Goal: Information Seeking & Learning: Find specific page/section

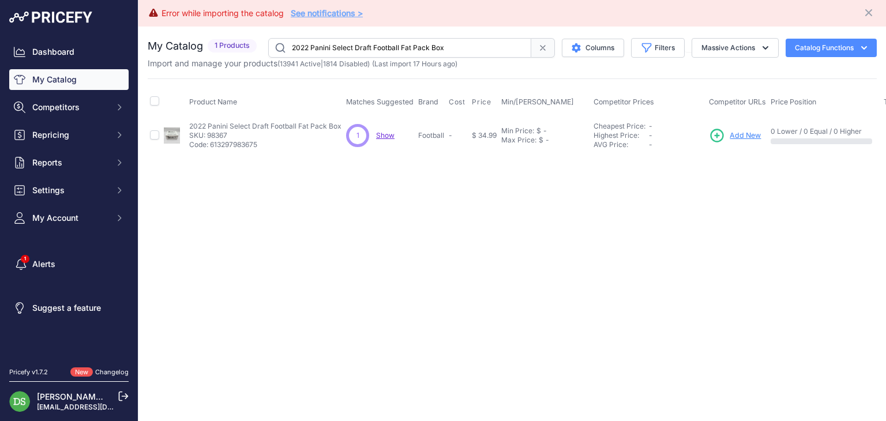
click at [367, 40] on input "2022 Panini Select Draft Football Fat Pack Box" at bounding box center [399, 48] width 263 height 20
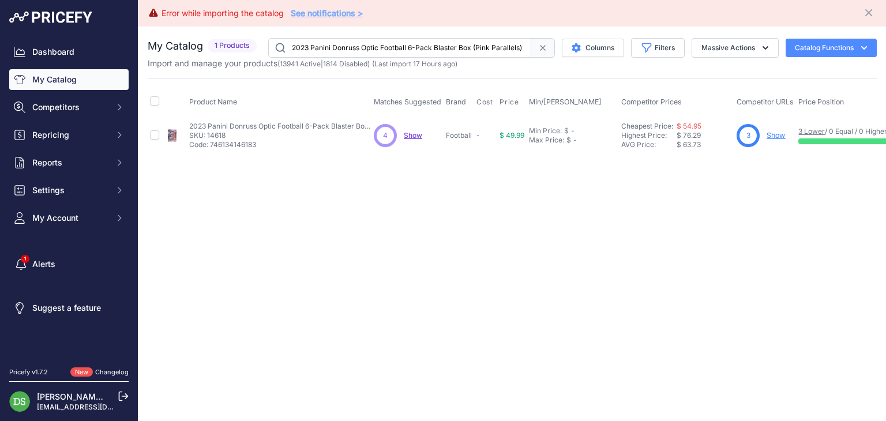
click at [418, 44] on input "2023 Panini Donruss Optic Football 6-Pack Blaster Box (Pink Parallels)" at bounding box center [399, 48] width 263 height 20
click at [417, 44] on input "2023 Panini Donruss Optic Football 6-Pack Blaster Box (Pink Parallels)" at bounding box center [399, 48] width 263 height 20
paste input "Mega Box (Blue Hyper"
click at [396, 51] on input "2023 Panini Donruss Optic Football Mega Box (Blue Hyper Parallels)" at bounding box center [399, 48] width 263 height 20
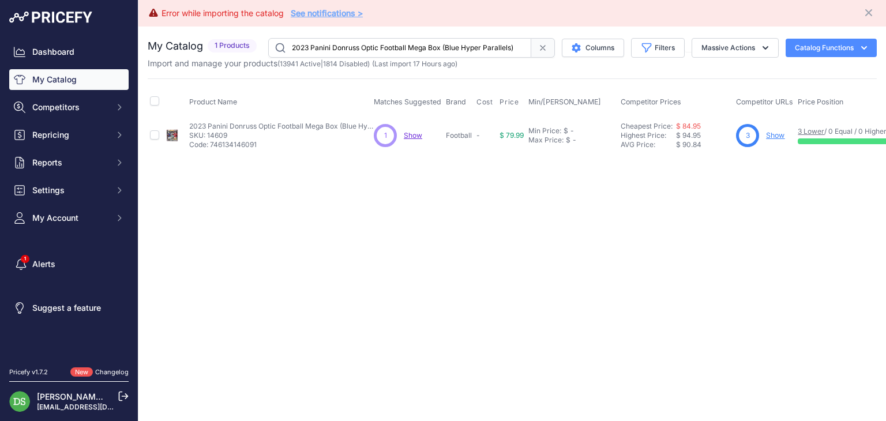
click at [396, 51] on input "2023 Panini Donruss Optic Football Mega Box (Blue Hyper Parallels)" at bounding box center [399, 48] width 263 height 20
click at [396, 50] on input "2023 Panini Donruss Optic Football Mega Box (Blue Hyper Parallels)" at bounding box center [399, 48] width 263 height 20
paste input "Select Football Hanger Box"
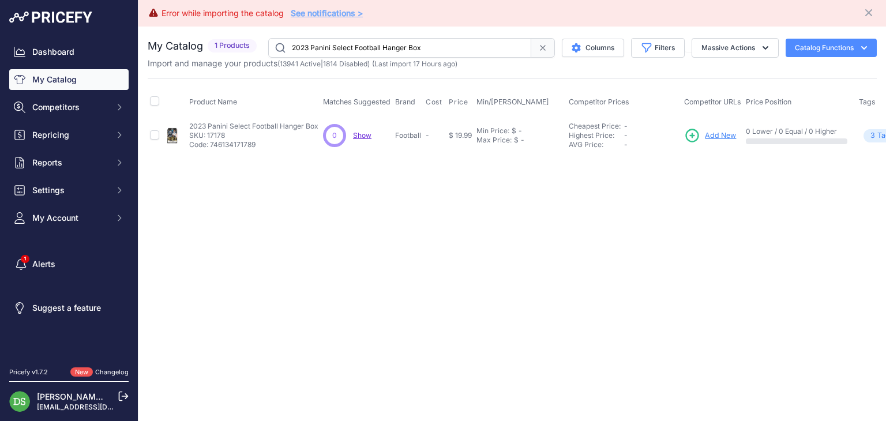
click at [402, 44] on input "2023 Panini Select Football Hanger Box" at bounding box center [399, 48] width 263 height 20
paste input "4 Bowman Chrome University Football Hobby"
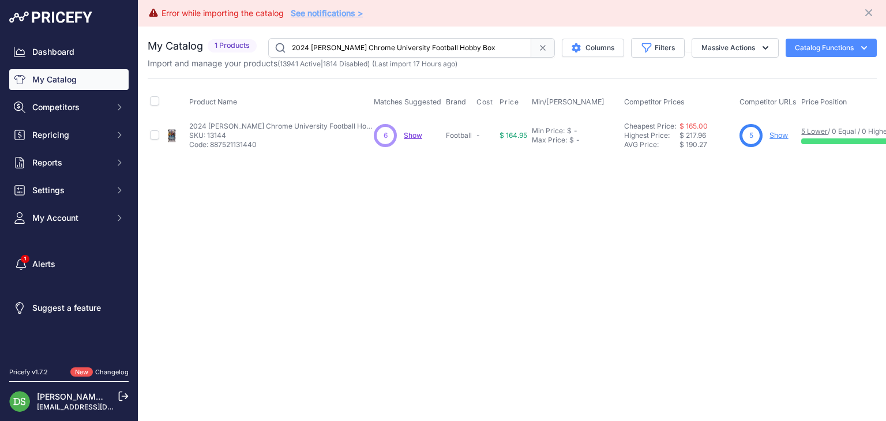
click at [356, 52] on input "2024 Bowman Chrome University Football Hobby Box" at bounding box center [399, 48] width 263 height 20
click at [357, 51] on input "2024 Bowman Chrome University Football Hobby Box" at bounding box center [399, 48] width 263 height 20
paste input "Jumbo"
drag, startPoint x: 762, startPoint y: 135, endPoint x: 774, endPoint y: 136, distance: 12.1
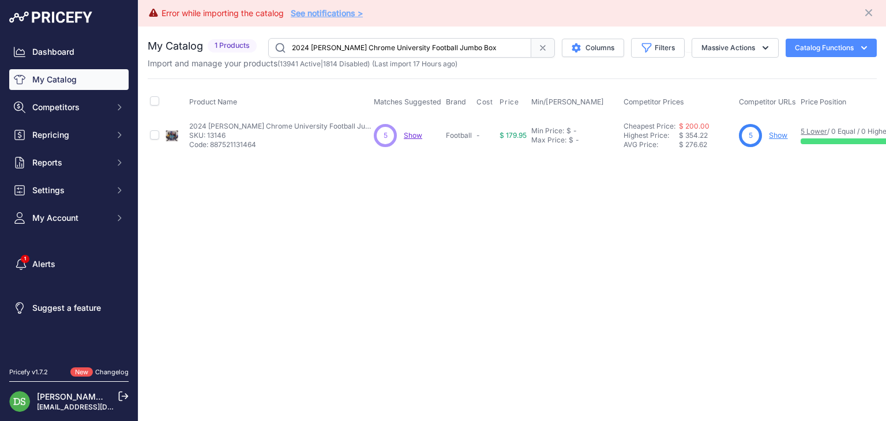
scroll to position [0, 4]
click at [441, 46] on input "2024 Bowman Chrome University Football Jumbo Box" at bounding box center [395, 48] width 263 height 20
paste input "Panini Absolute Football Advent Calendar"
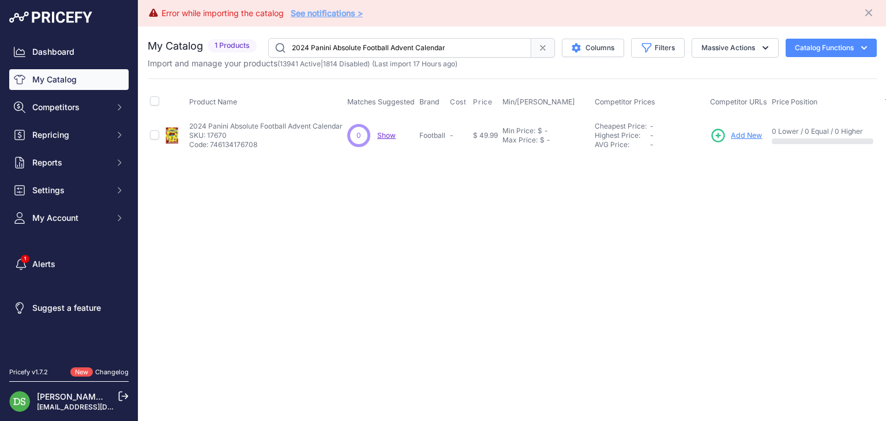
click at [391, 40] on input "2024 Panini Absolute Football Advent Calendar" at bounding box center [399, 48] width 263 height 20
paste input "Black Football Hobby Box"
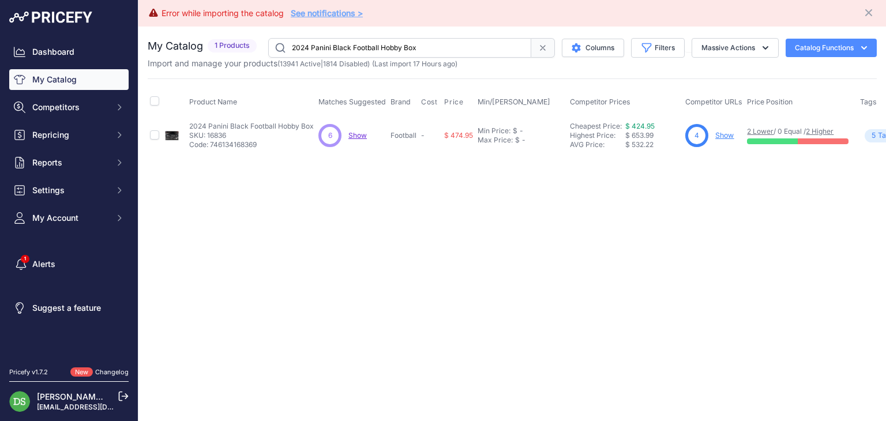
click at [411, 42] on input "2024 Panini Black Football Hobby Box" at bounding box center [399, 48] width 263 height 20
click at [410, 42] on input "2024 Panini Black Football Hobby Box" at bounding box center [399, 48] width 263 height 20
paste input "Donruss Optic Football Internationa"
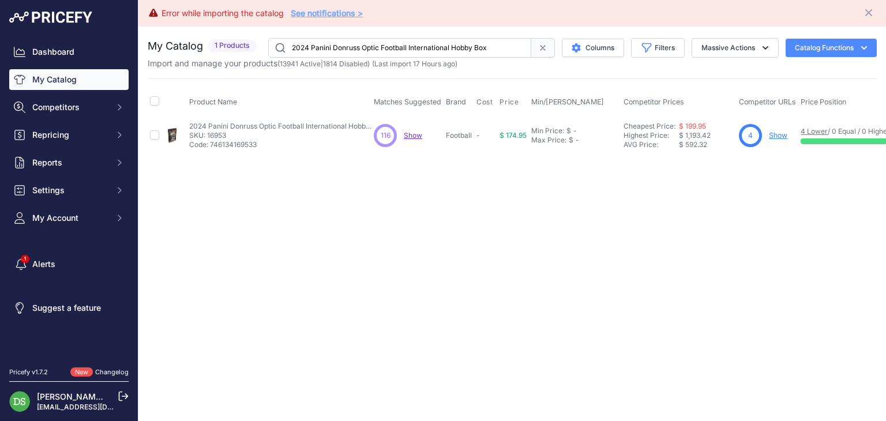
click at [379, 51] on input "2024 Panini Donruss Optic Football International Hobby Box" at bounding box center [399, 48] width 263 height 20
click at [379, 50] on input "2024 Panini Donruss Optic Football International Hobby Box" at bounding box center [399, 48] width 263 height 20
paste input "Impeccable Footbal"
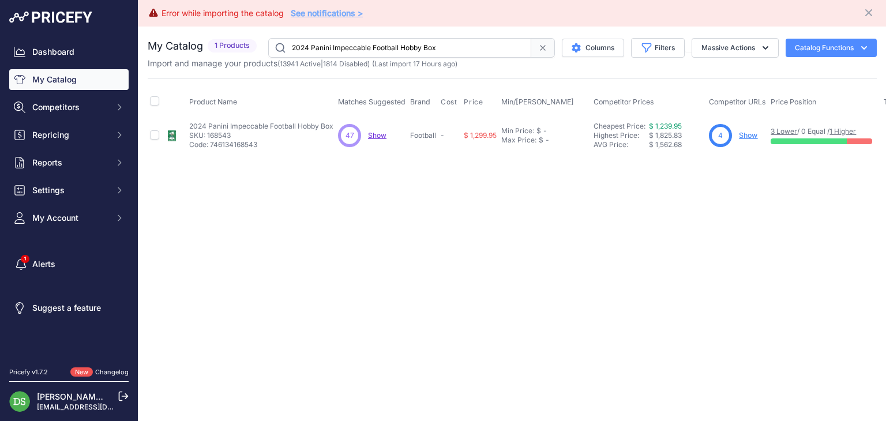
click at [400, 36] on div "You are not connected to the internet. My Catalog" at bounding box center [512, 97] width 729 height 140
click at [401, 42] on input "2024 Panini Impeccable Football Hobby Box" at bounding box center [399, 48] width 263 height 20
paste input "Mosaic"
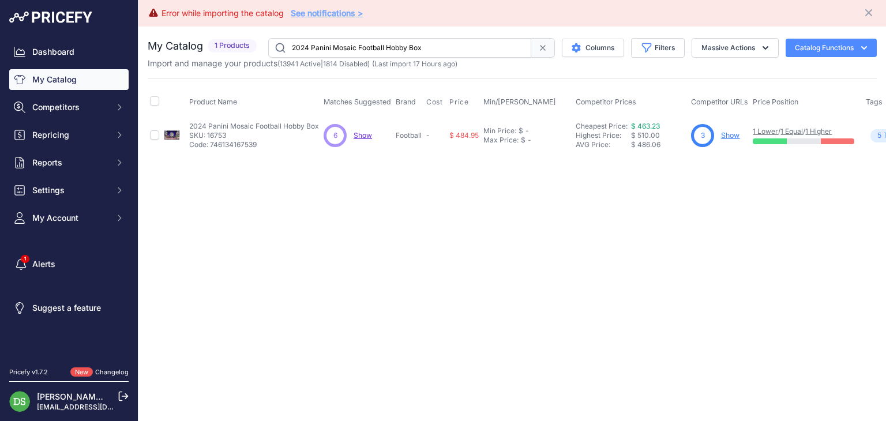
click at [414, 58] on p "Import and manage your products ( 13941 Active | 1814 Disabled ) (Last import 1…" at bounding box center [303, 64] width 310 height 12
click at [414, 46] on input "2024 Panini Mosaic Football Hobby Box" at bounding box center [399, 48] width 263 height 20
paste input "Phoenix Football Hobby Blaster"
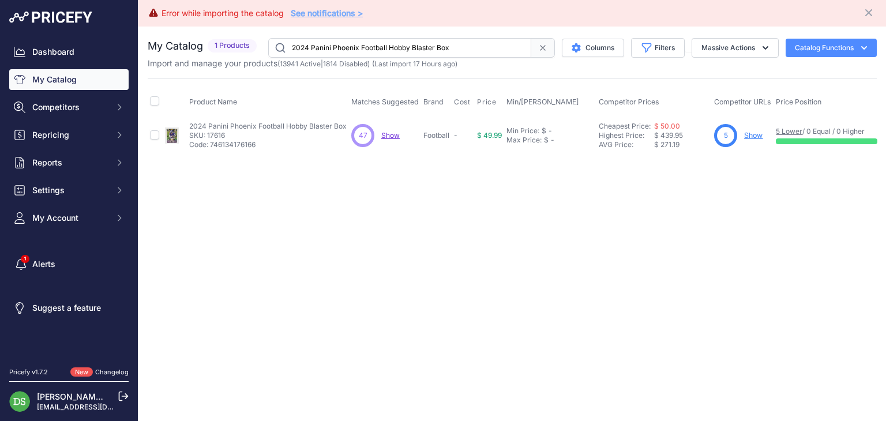
click at [420, 48] on input "2024 Panini Phoenix Football Hobby Blaster Box" at bounding box center [399, 48] width 263 height 20
paste input "text"
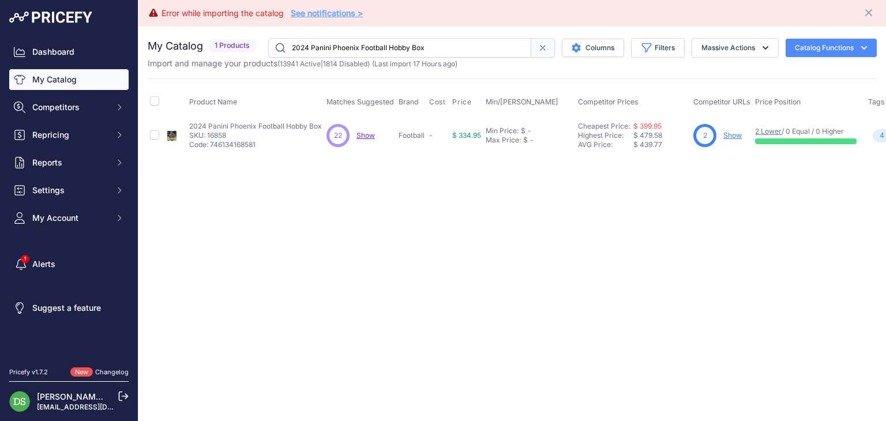
click at [406, 35] on div "You are not connected to the internet. My Catalog" at bounding box center [512, 97] width 729 height 140
drag, startPoint x: 406, startPoint y: 35, endPoint x: 406, endPoint y: 43, distance: 8.1
click at [406, 39] on div "You are not connected to the internet. My Catalog" at bounding box center [512, 97] width 729 height 140
click at [406, 43] on input "2024 Panini Phoenix Football Hobby Box" at bounding box center [399, 48] width 263 height 20
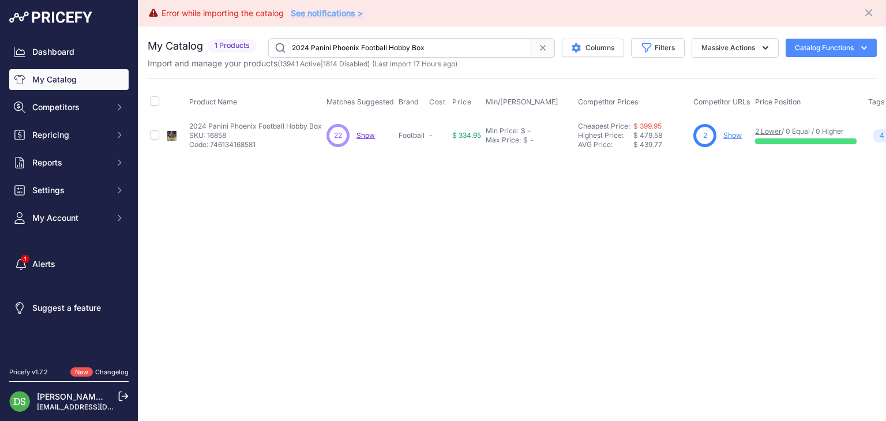
click at [406, 43] on input "2024 Panini Phoenix Football Hobby Box" at bounding box center [399, 48] width 263 height 20
paste input "restige Football Fat Pack"
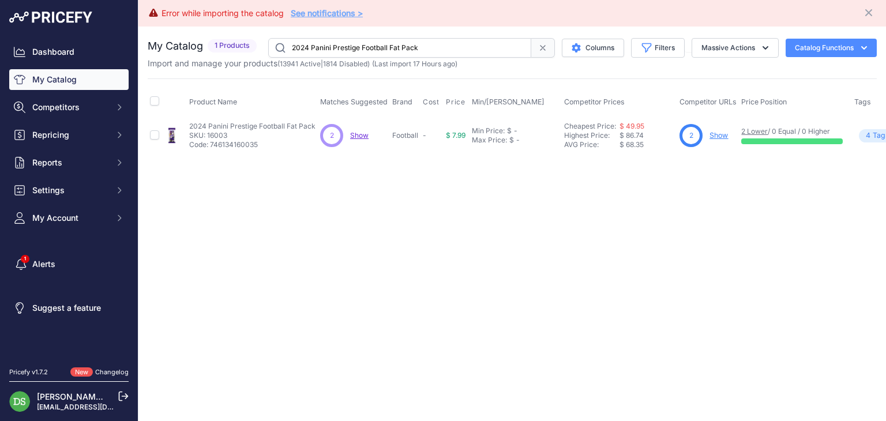
click at [392, 44] on input "2024 Panini Prestige Football Fat Pack" at bounding box center [399, 48] width 263 height 20
paste input "H2 Box"
click at [369, 40] on input "2024 Panini Prestige Football H2 Box" at bounding box center [399, 48] width 263 height 20
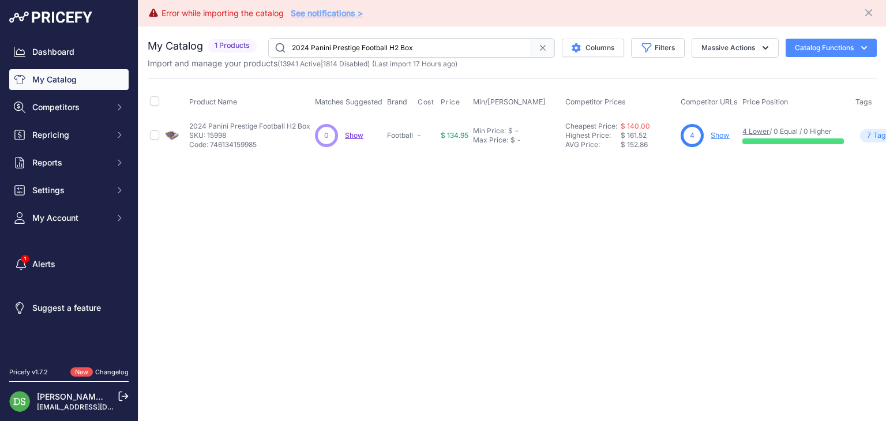
click at [369, 40] on input "2024 Panini Prestige Football H2 Box" at bounding box center [399, 48] width 263 height 20
paste input "Retail"
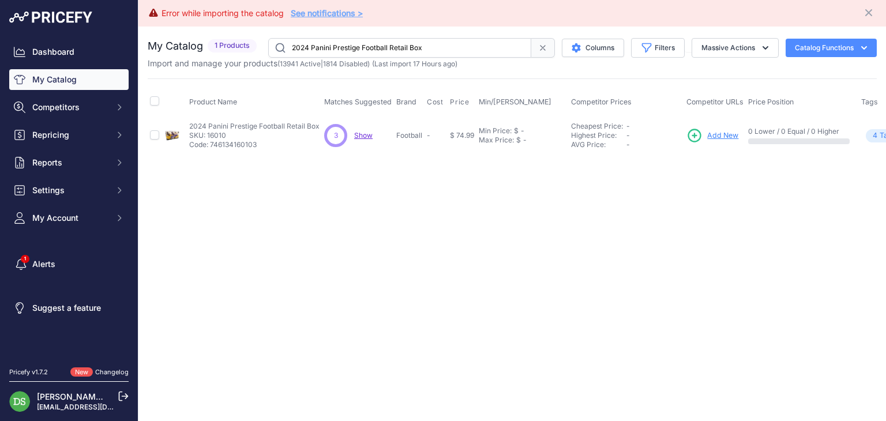
click at [327, 45] on input "2024 Panini Prestige Football Retail Box" at bounding box center [399, 48] width 263 height 20
paste input "Topps Finest Football Hobby"
click at [360, 45] on input "2024 Topps Finest Football Hobby Box" at bounding box center [399, 48] width 263 height 20
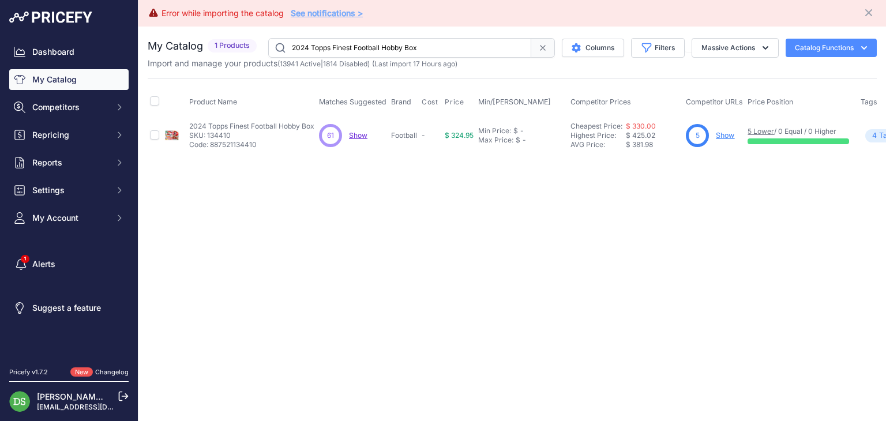
click at [360, 45] on input "2024 Topps Finest Football Hobby Box" at bounding box center [399, 48] width 263 height 20
click at [360, 44] on input "2024 Topps Finest Football Hobby Box" at bounding box center [399, 48] width 263 height 20
paste input "Inception"
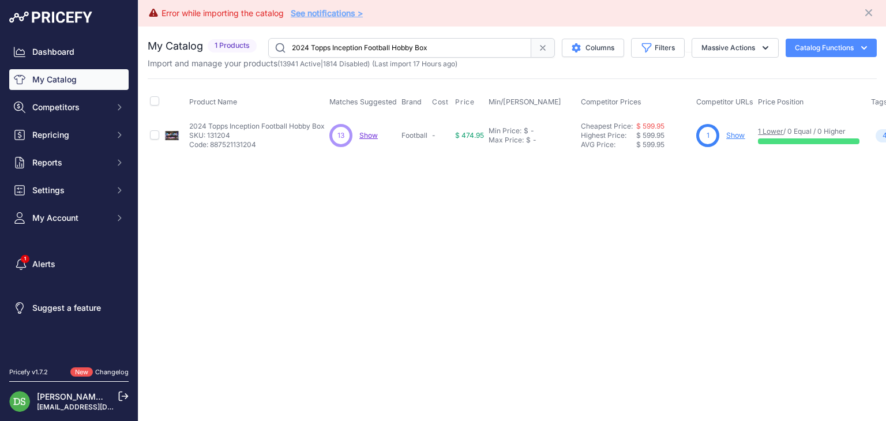
click at [382, 46] on input "2024 Topps Inception Football Hobby Box" at bounding box center [399, 48] width 263 height 20
click at [382, 47] on input "2024 Topps Inception Football Hobby Box" at bounding box center [399, 48] width 263 height 20
click at [381, 47] on input "2024 Topps Inception Football Hobby Box" at bounding box center [399, 48] width 263 height 20
paste input "5 Panini Score Football Hobby Blaster"
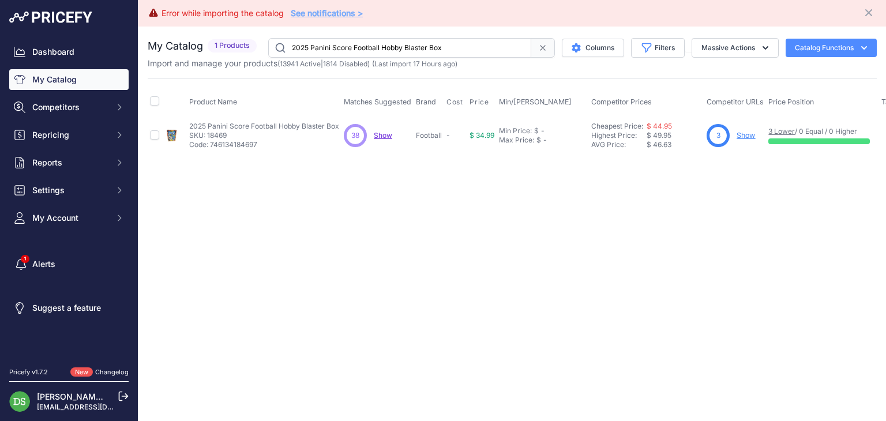
click at [400, 43] on input "2025 Panini Score Football Hobby Blaster Box" at bounding box center [399, 48] width 263 height 20
click at [399, 43] on input "2025 Panini Score Football Hobby Blaster Box" at bounding box center [399, 48] width 263 height 20
paste input "3-24 Upper Deck Hockey Series 1 Hobby"
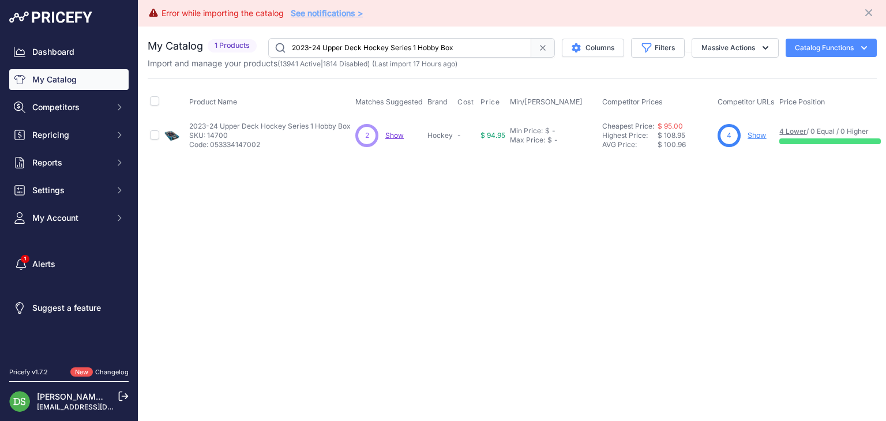
click at [364, 47] on input "2023-24 Upper Deck Hockey Series 1 Hobby Box" at bounding box center [399, 48] width 263 height 20
paste input "Series 2 Hockey"
click at [357, 39] on input "2023-24 Upper Deck Series 2 Hockey Hobby Box" at bounding box center [399, 48] width 263 height 20
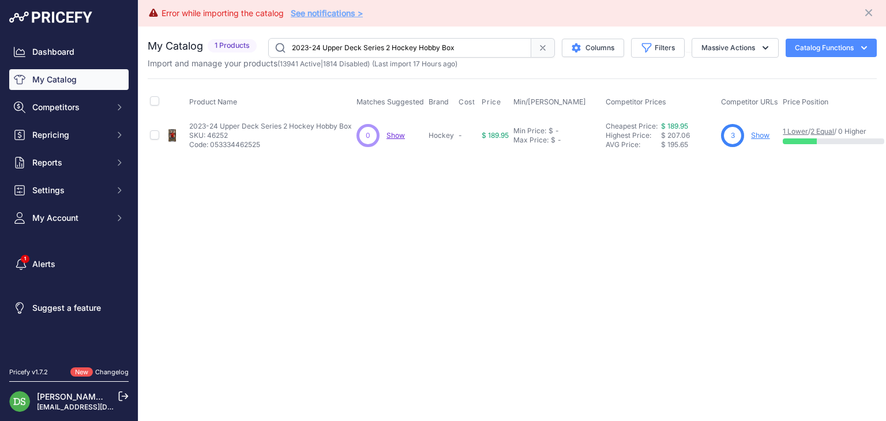
click at [357, 39] on input "2023-24 Upper Deck Series 2 Hockey Hobby Box" at bounding box center [399, 48] width 263 height 20
paste input "4-25 Upper Deck MVP Hockey Retail"
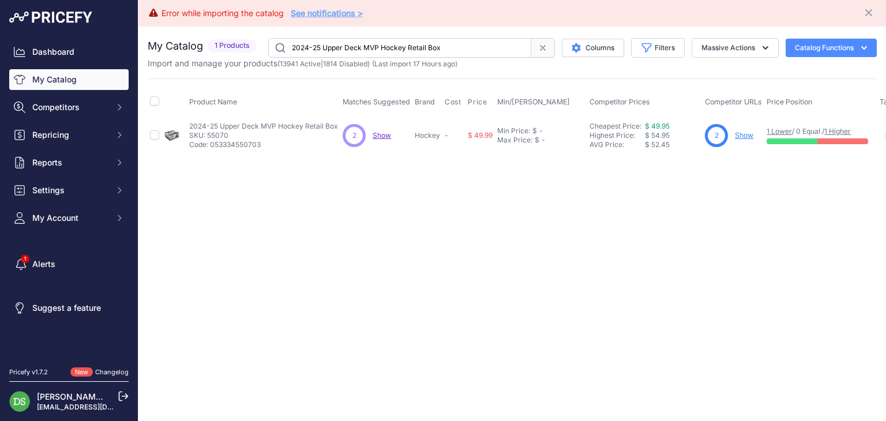
click at [406, 45] on input "2024-25 Upper Deck MVP Hockey Retail Box" at bounding box center [399, 48] width 263 height 20
paste input "2023 Upper Deck Halo Legacy Collection Blaster Box"
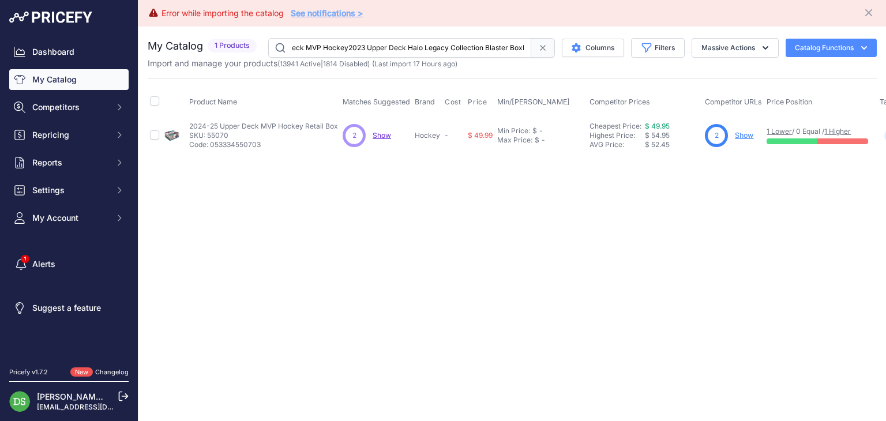
click at [403, 45] on input "2024-25 Upper Deck MVP Hockey2023 Upper Deck Halo Legacy Collection Blaster Box…" at bounding box center [399, 48] width 263 height 20
paste input "3 Upper Deck Halo Legacy Collection Blaster"
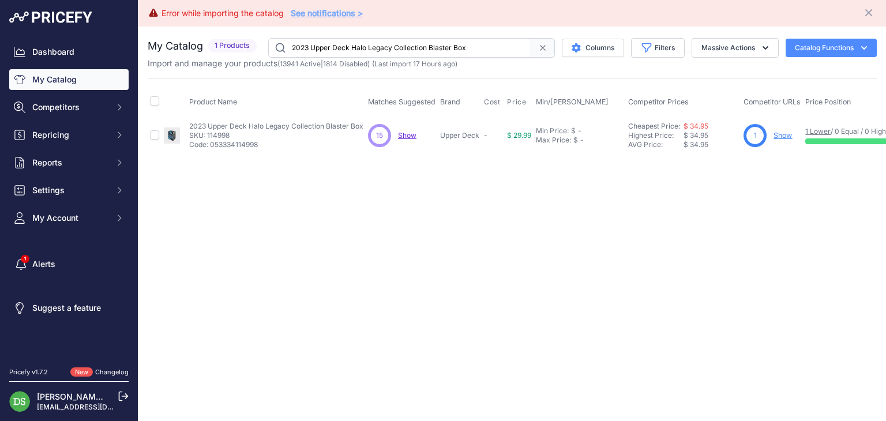
click at [395, 50] on input "2023 Upper Deck Halo Legacy Collection Blaster Box" at bounding box center [399, 48] width 263 height 20
paste input "4 Topps Star Wars Chrome Galaxy Hobby"
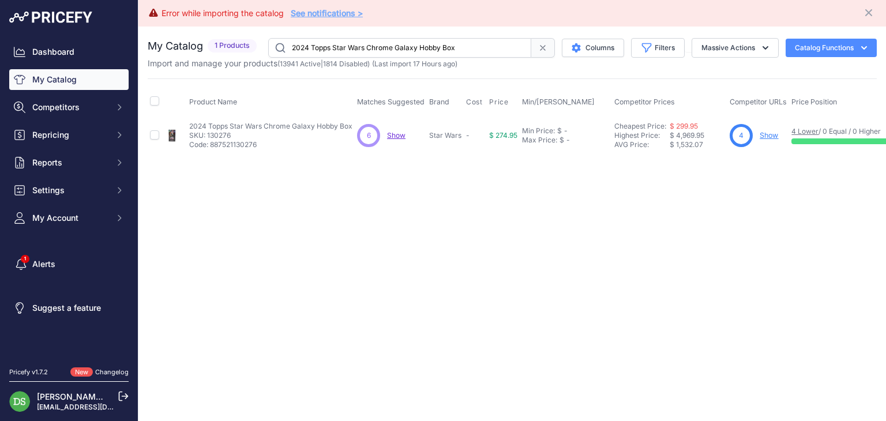
click at [364, 52] on input "2024 Topps Star Wars Chrome Galaxy Hobby Box" at bounding box center [399, 48] width 263 height 20
paste input "Masterwork"
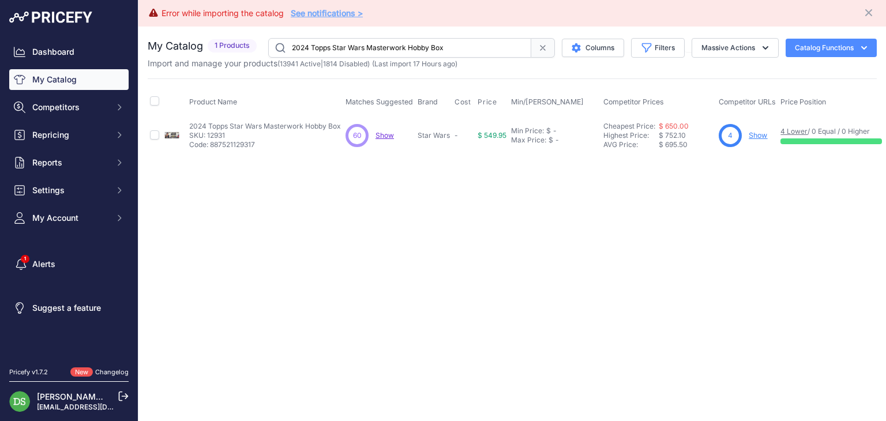
click at [436, 44] on input "2024 Topps Star Wars Masterwork Hobby Box" at bounding box center [399, 48] width 263 height 20
paste input "Upper Deck Marvel Masterpieces XL"
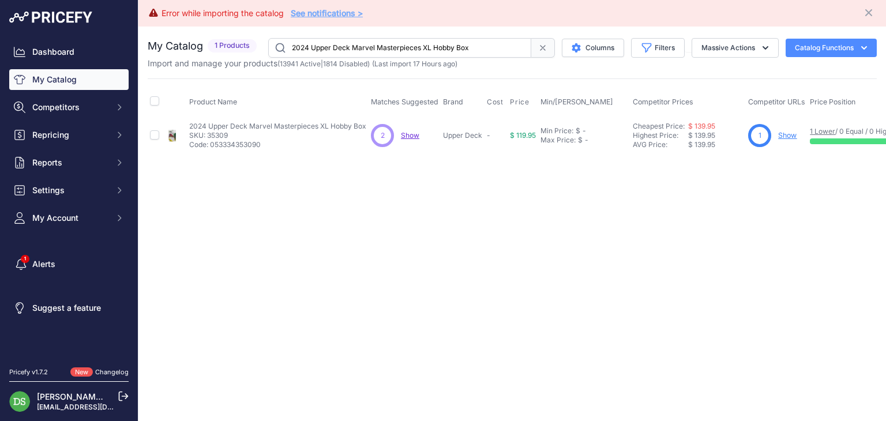
click at [407, 44] on input "2024 Upper Deck Marvel Masterpieces XL Hobby Box" at bounding box center [399, 48] width 263 height 20
paste input "5 Leaf Metal Pop Century"
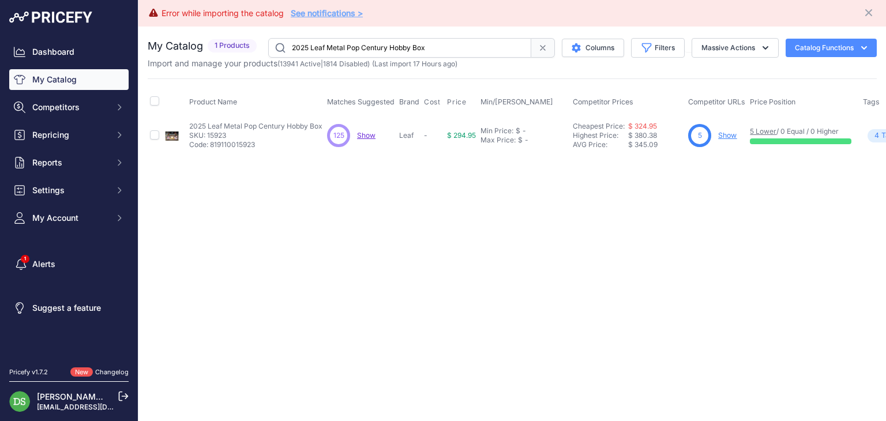
click at [388, 48] on input "2025 Leaf Metal Pop Century Hobby Box" at bounding box center [399, 48] width 263 height 20
paste input "Topps Chrome Veefriends"
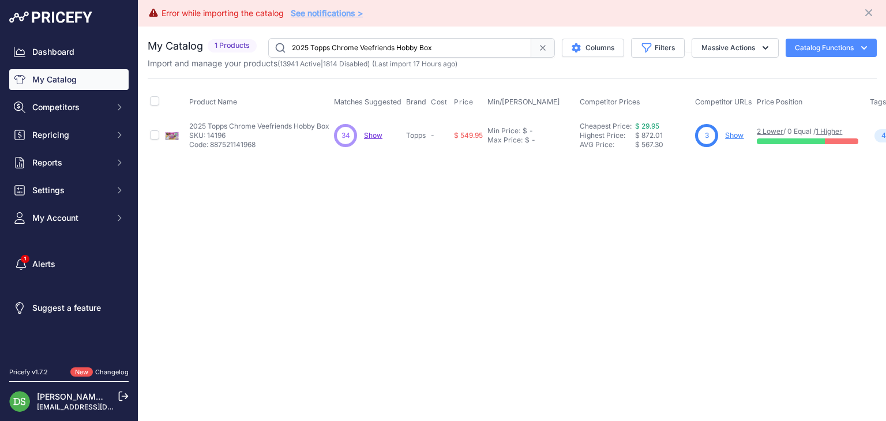
click at [407, 41] on input "2025 Topps Chrome Veefriends Hobby Box" at bounding box center [399, 48] width 263 height 20
click at [406, 41] on input "2025 Topps Chrome Veefriends Hobby Box" at bounding box center [399, 48] width 263 height 20
paste input "2023 Panini Chronicles Racing Blaster Box"
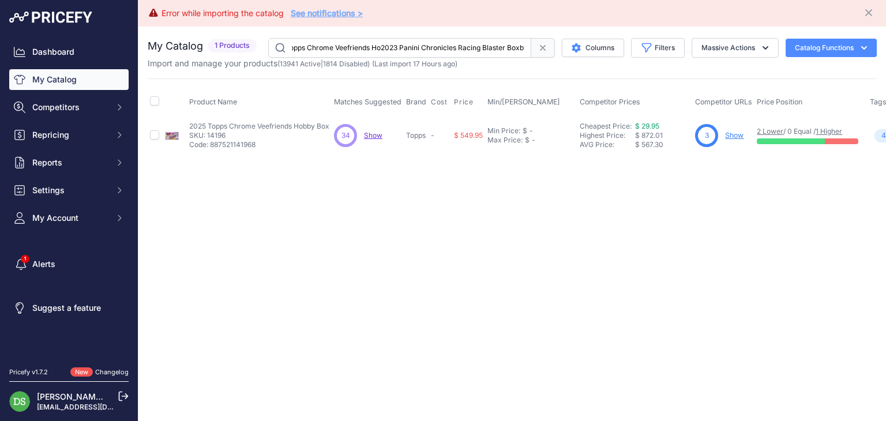
click at [403, 41] on input "2025 Topps Chrome Veefriends Ho2023 Panini Chronicles Racing Blaster Boxbby Box" at bounding box center [399, 48] width 263 height 20
click at [402, 42] on input "2025 Topps Chrome Veefriends Ho2023 Panini Chronicles Racing Blaster Boxbby Box" at bounding box center [399, 48] width 263 height 20
paste input "3 Panini Chronicles Racing Blaster"
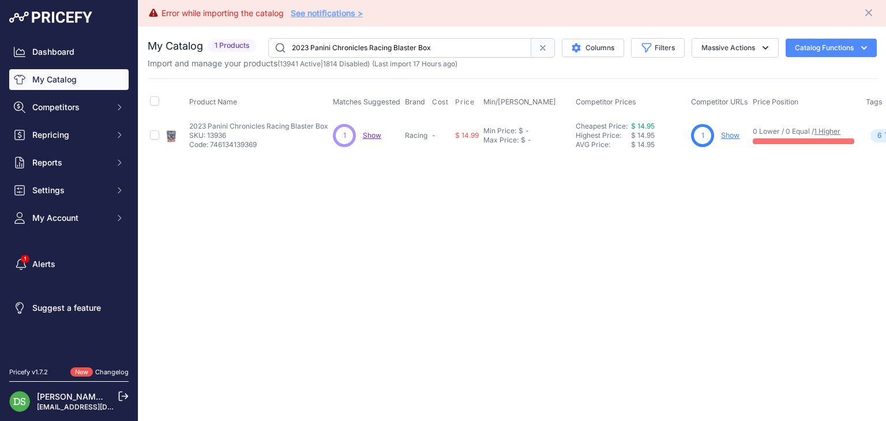
click at [353, 48] on input "2023 Panini Chronicles Racing Blaster Box" at bounding box center [399, 48] width 263 height 20
click at [352, 48] on input "2023 Panini Chronicles Racing Blaster Box" at bounding box center [399, 48] width 263 height 20
click at [351, 48] on input "2023 Panini Chronicles Racing Blaster Box" at bounding box center [399, 48] width 263 height 20
paste input "Hobby"
click at [396, 51] on input "2023 Panini Chronicles Racing Hobby Box" at bounding box center [399, 48] width 263 height 20
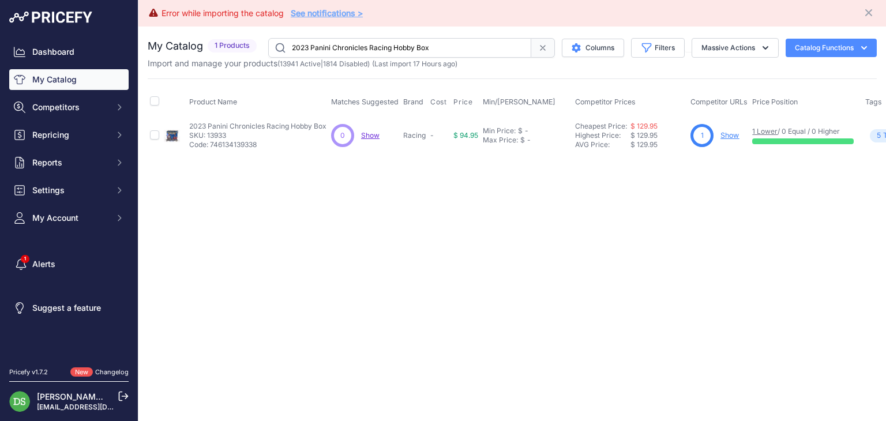
click at [396, 51] on input "2023 Panini Chronicles Racing Hobby Box" at bounding box center [399, 48] width 263 height 20
paste input "4 Panini Select"
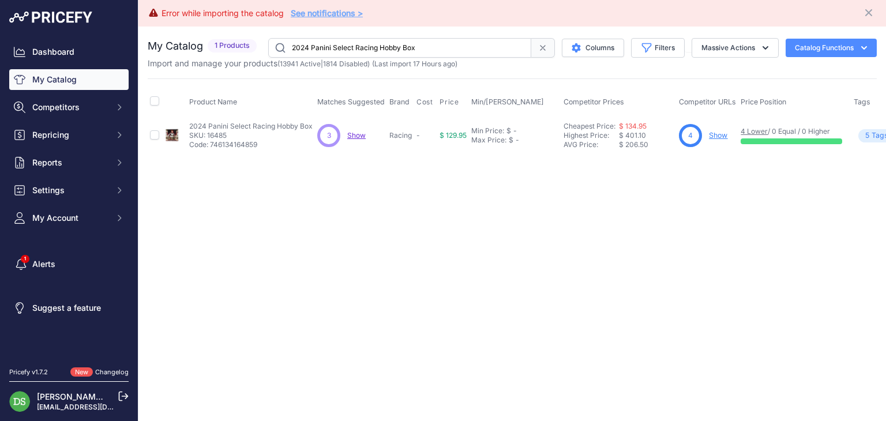
drag, startPoint x: 404, startPoint y: 38, endPoint x: 404, endPoint y: 46, distance: 8.7
click at [404, 38] on input "2024 Panini Select Racing Hobby Box" at bounding box center [399, 48] width 263 height 20
click at [404, 46] on input "2024 Panini Select Racing Hobby Box" at bounding box center [399, 48] width 263 height 20
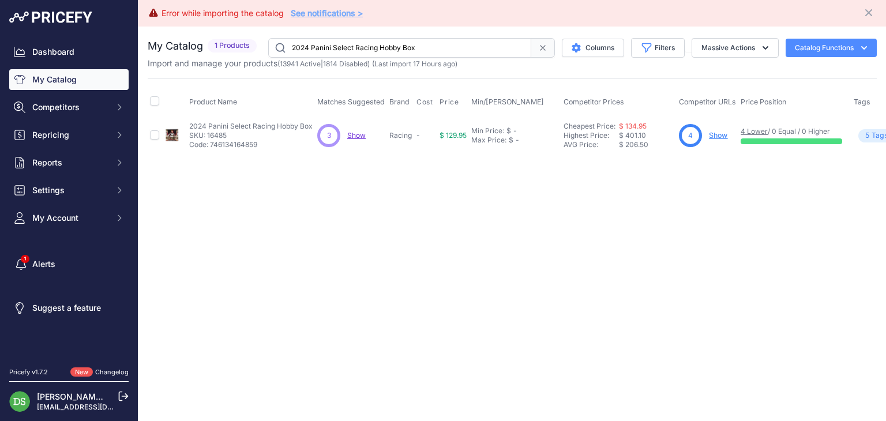
paste input "Topps Chrome Formula 1"
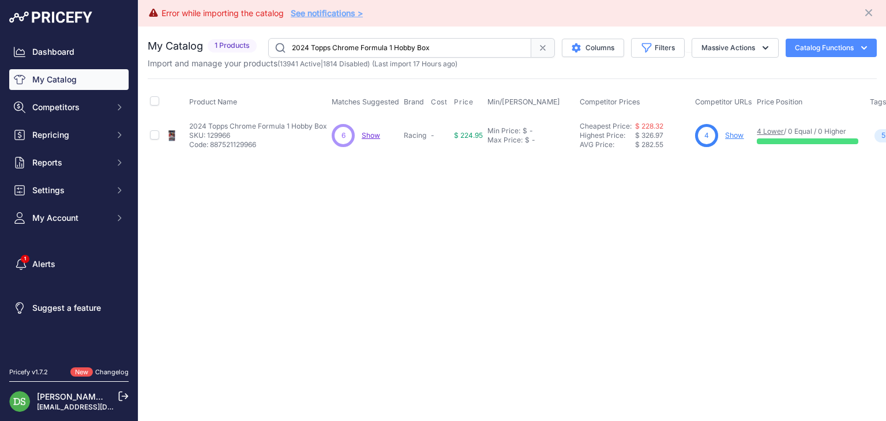
click at [406, 42] on input "2024 Topps Chrome Formula 1 Hobby Box" at bounding box center [399, 48] width 263 height 20
paste input "Qualifying Lap"
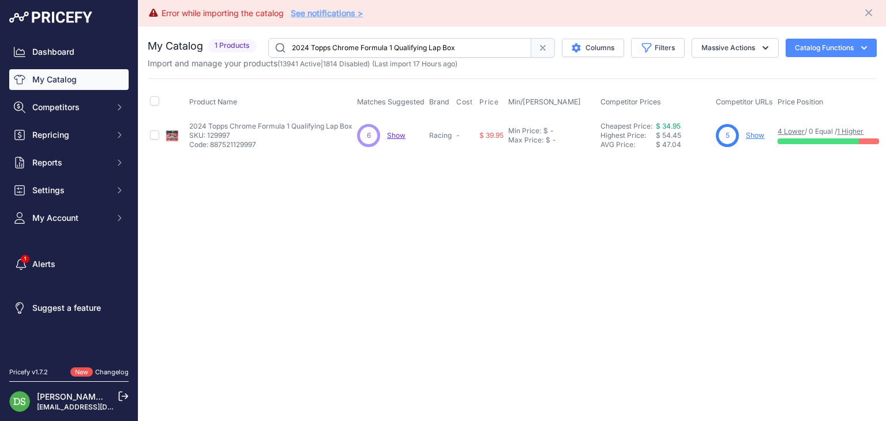
click at [427, 48] on input "2024 Topps Chrome Formula 1 Qualifying Lap Box" at bounding box center [399, 48] width 263 height 20
click at [426, 47] on input "2024 Topps Chrome Formula 1 Qualifying Lap Box" at bounding box center [399, 48] width 263 height 20
paste input "Graphite Tennis Hobby"
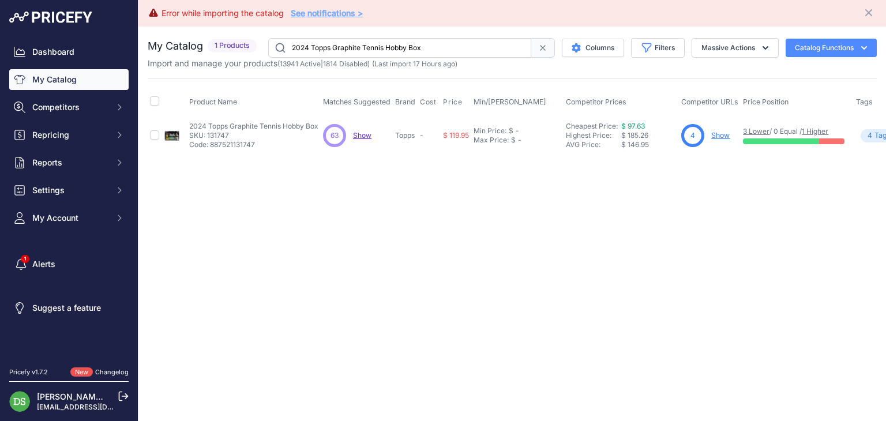
click at [396, 40] on input "2024 Topps Graphite Tennis Hobby Box" at bounding box center [399, 48] width 263 height 20
click at [396, 41] on input "2024 Topps Graphite Tennis Hobby Box" at bounding box center [399, 48] width 263 height 20
click at [395, 41] on input "2024 Topps Graphite Tennis Hobby Box" at bounding box center [399, 48] width 263 height 20
paste input "Paddock Pass F1 Formula 1 Blaster"
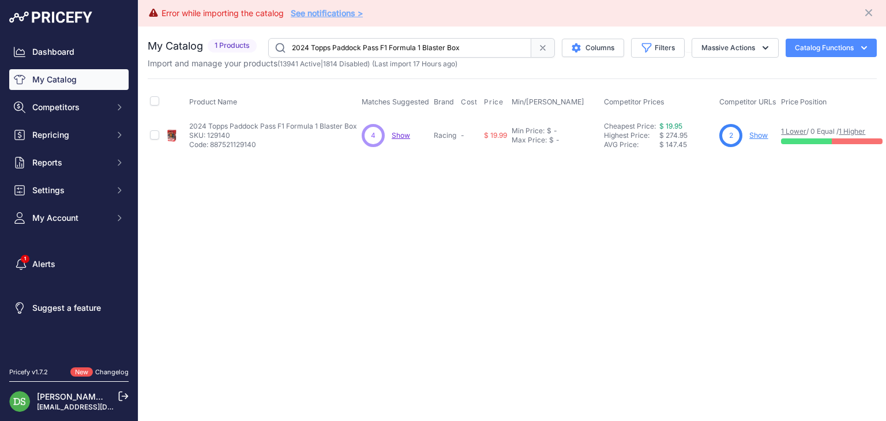
click at [418, 42] on input "2024 Topps Paddock Pass F1 Formula 1 Blaster Box" at bounding box center [399, 48] width 263 height 20
paste input "5 Bo Jackson Battle Arena Alpha Update Collector Boo"
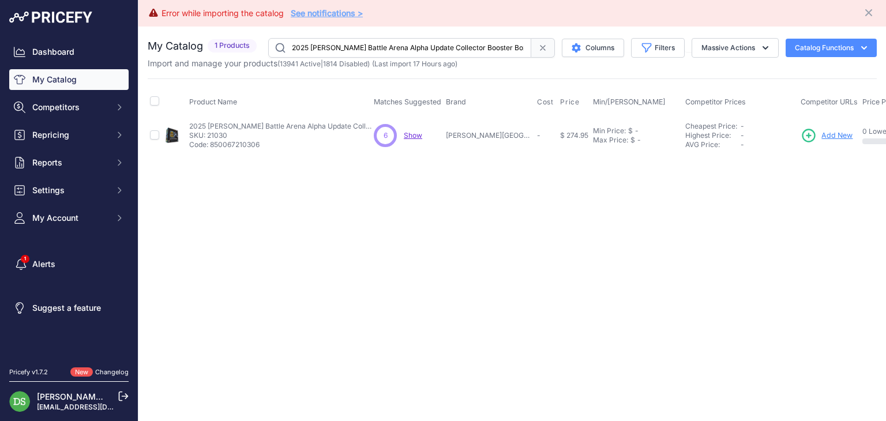
click at [327, 44] on input "2025 Bo Jackson Battle Arena Alpha Update Collector Booster Box" at bounding box center [399, 48] width 263 height 20
paste input "4-25 Panini Donruss Soccer Hobby"
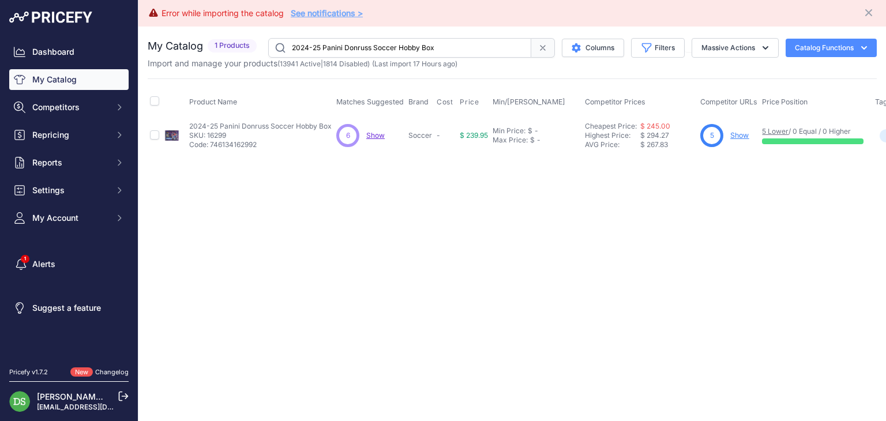
click at [409, 49] on input "2024-25 Panini Donruss Soccer Hobby Box" at bounding box center [399, 48] width 263 height 20
paste input "Select Serie A"
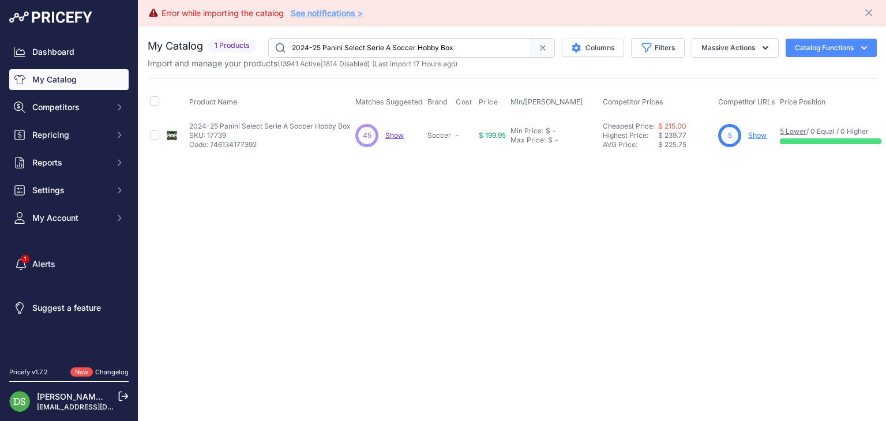
click at [379, 39] on input "2024-25 Panini Select Serie A Soccer Hobby Box" at bounding box center [399, 48] width 263 height 20
click at [379, 40] on input "2024-25 Panini Select Serie A Soccer Hobby Box" at bounding box center [399, 48] width 263 height 20
paste input "Topps Chrome UEFA Club Competitions Soccer Jumbo"
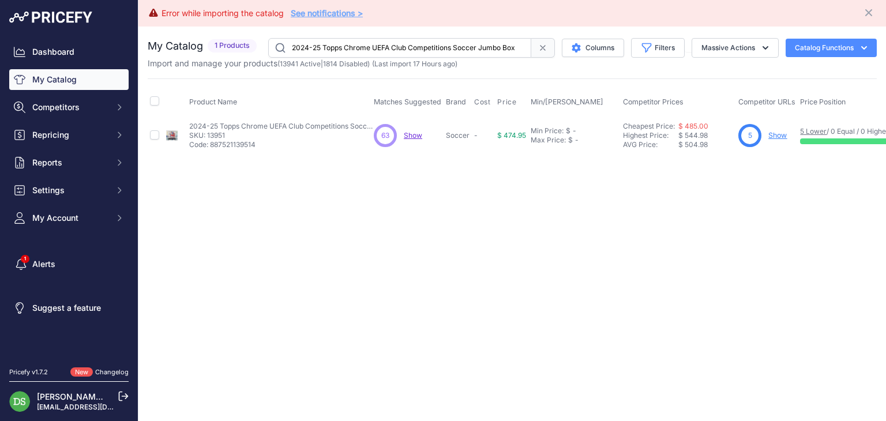
click at [409, 51] on input "2024-25 Topps Chrome UEFA Club Competitions Soccer Jumbo Box" at bounding box center [399, 48] width 263 height 20
paste input "Midnight Bundesliga Soccer Hobby"
type input "2024-25 Topps Midnight Bundesliga Soccer Hobby Box"
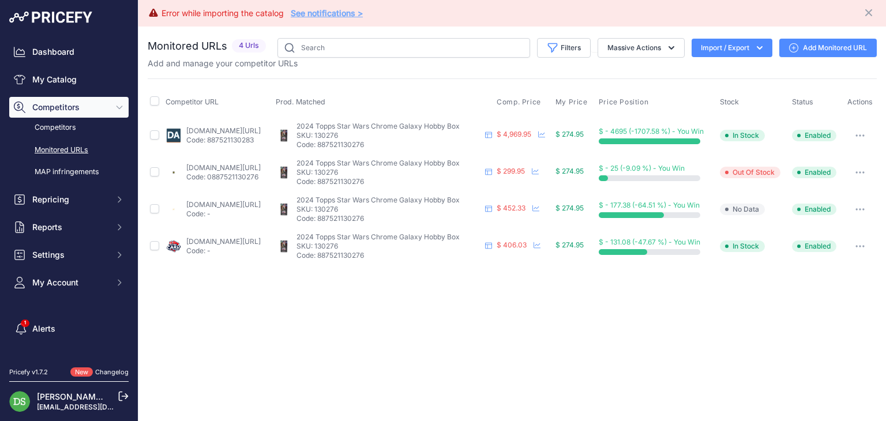
drag, startPoint x: 217, startPoint y: 245, endPoint x: 222, endPoint y: 238, distance: 8.3
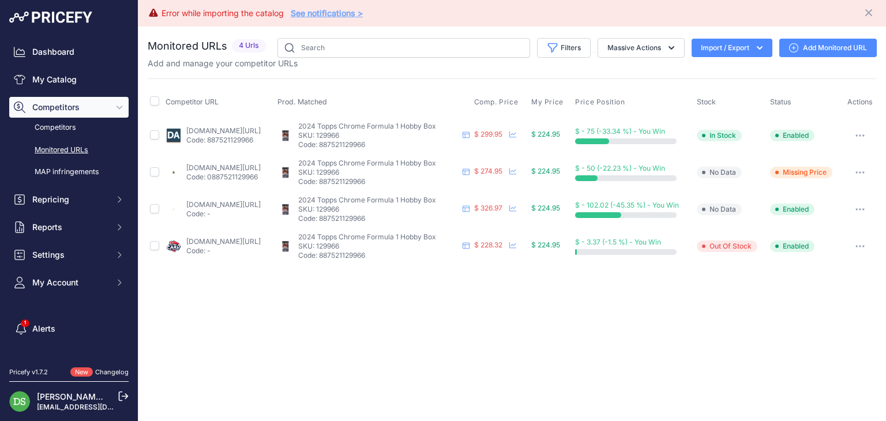
drag, startPoint x: 237, startPoint y: 241, endPoint x: 236, endPoint y: 220, distance: 21.4
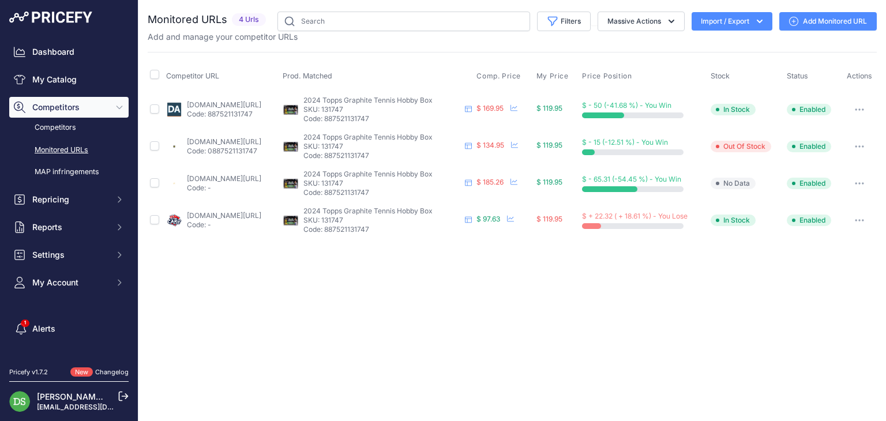
drag, startPoint x: 242, startPoint y: 169, endPoint x: 237, endPoint y: 176, distance: 8.7
